Goal: Information Seeking & Learning: Find specific fact

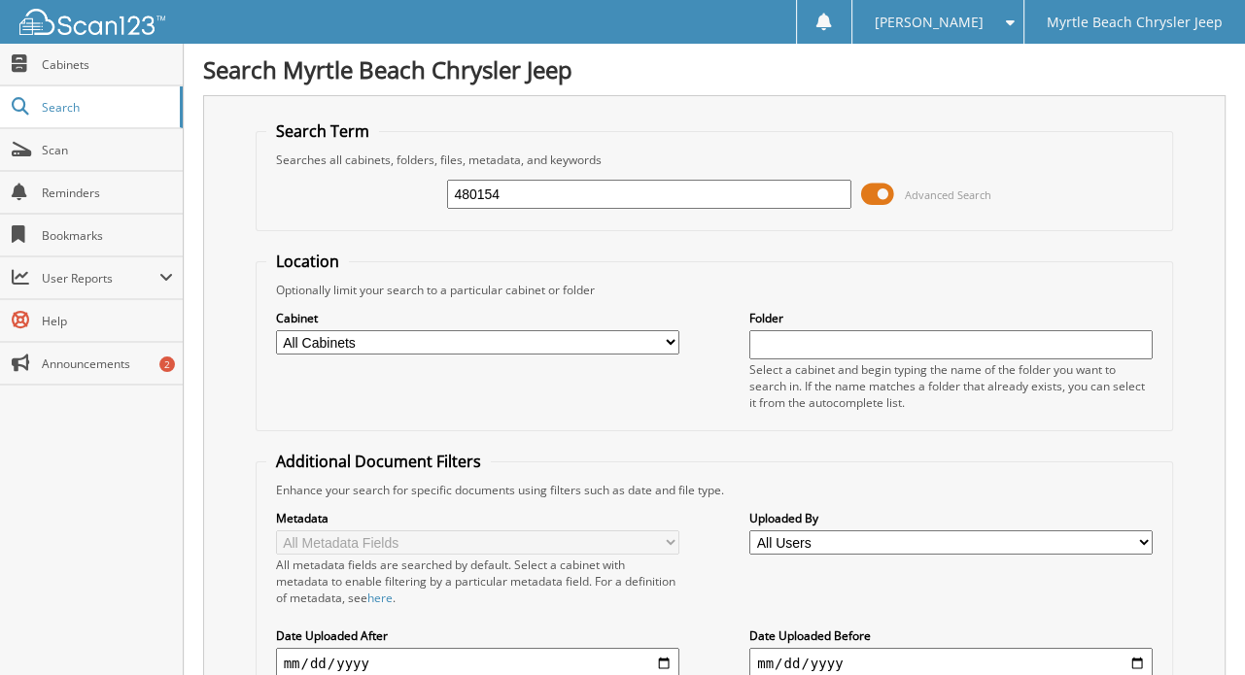
type input "480154"
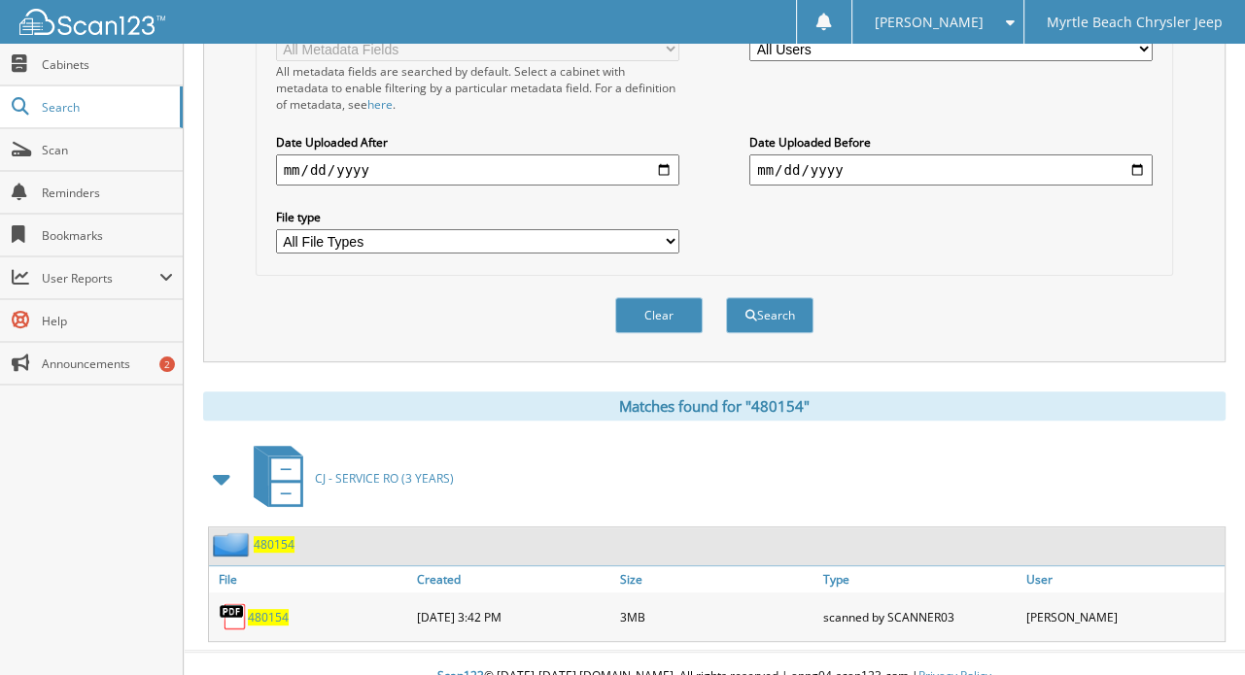
scroll to position [497, 0]
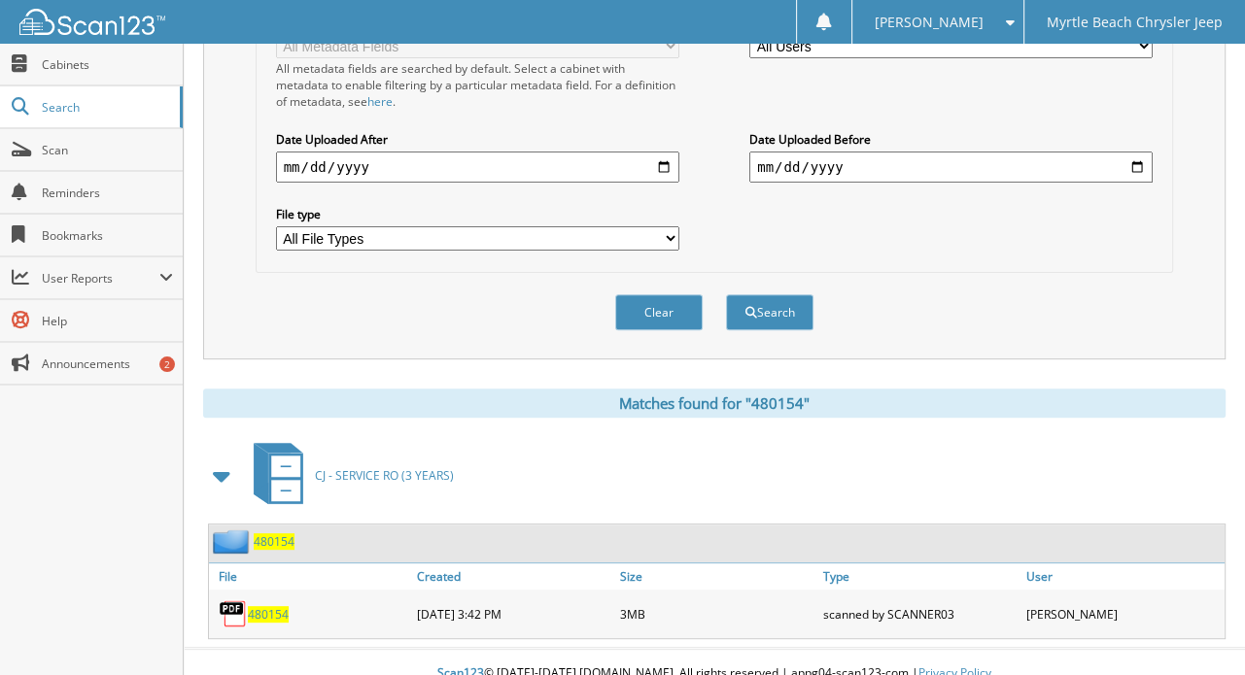
click at [270, 606] on span "480154" at bounding box center [268, 614] width 41 height 17
